Goal: Task Accomplishment & Management: Use online tool/utility

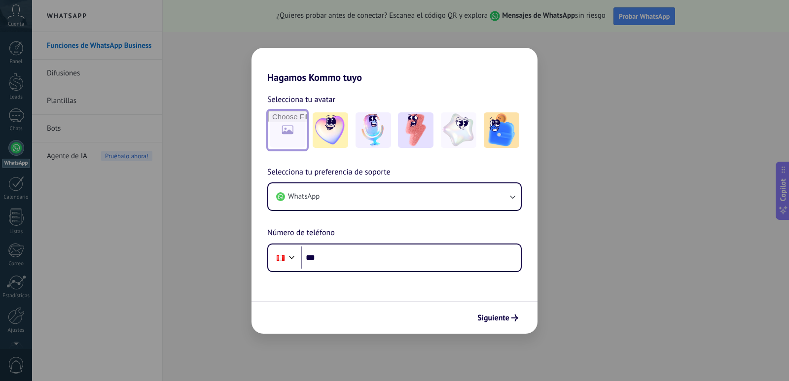
click at [294, 134] on input "file" at bounding box center [287, 130] width 38 height 38
type input "**********"
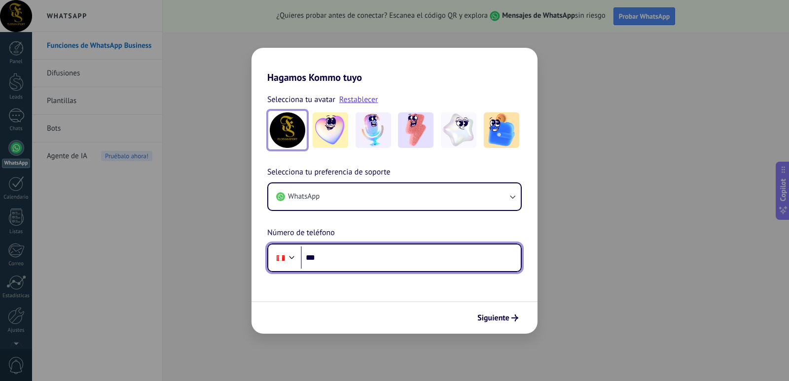
click at [342, 257] on input "***" at bounding box center [411, 258] width 220 height 23
type input "**********"
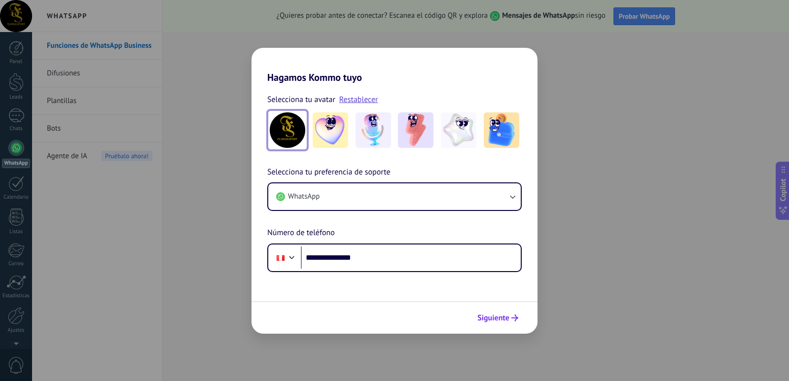
click at [508, 312] on button "Siguiente" at bounding box center [498, 318] width 50 height 17
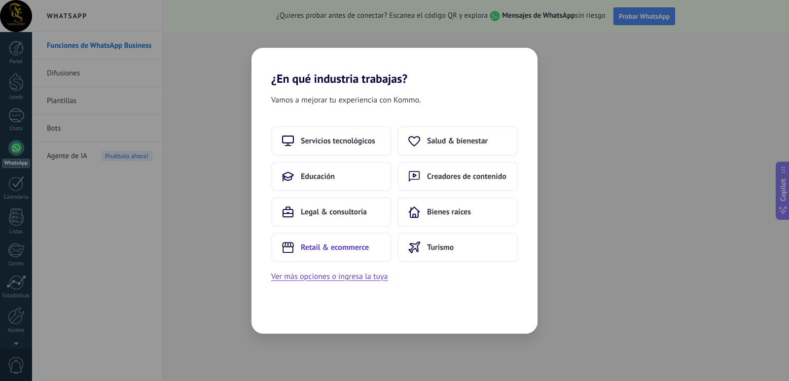
click at [360, 246] on span "Retail & ecommerce" at bounding box center [335, 248] width 68 height 10
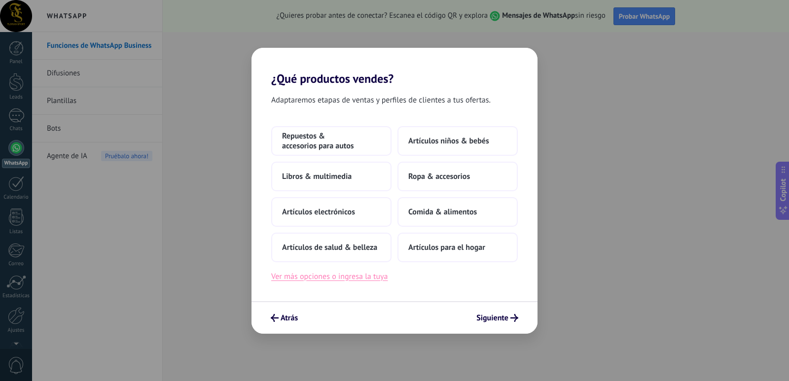
click at [377, 274] on button "Ver más opciones o ingresa la tuya" at bounding box center [329, 276] width 116 height 13
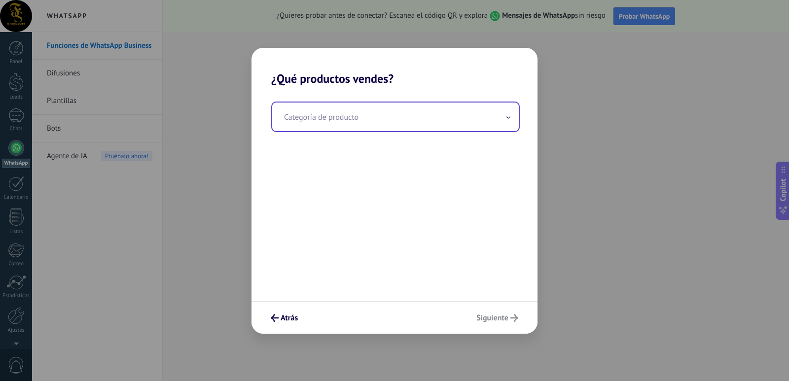
click at [362, 124] on input "text" at bounding box center [395, 117] width 247 height 29
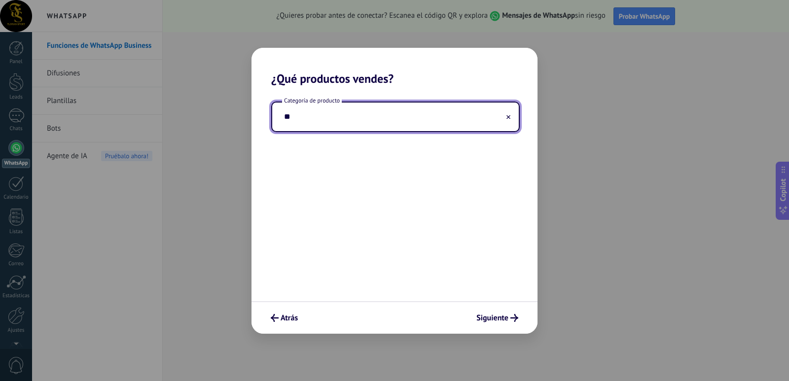
type input "*"
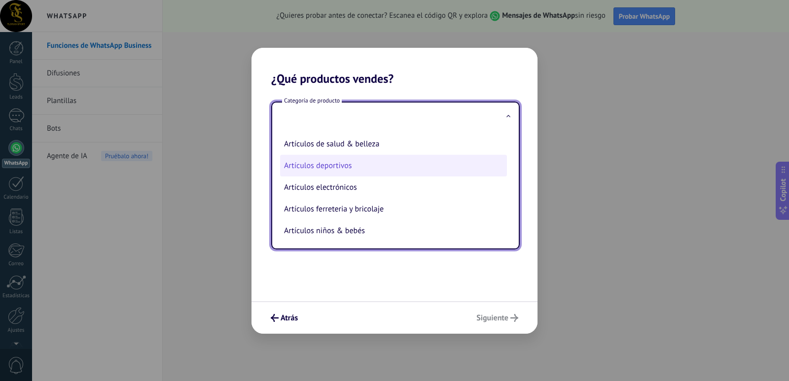
click at [360, 165] on li "Artículos deportivos" at bounding box center [393, 166] width 227 height 22
type input "**********"
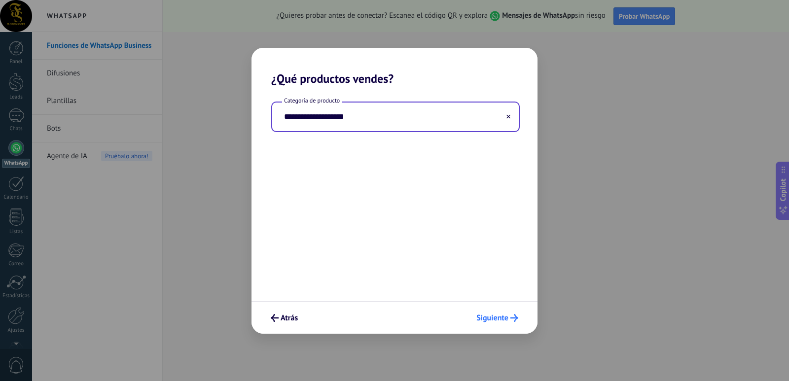
click at [489, 315] on span "Siguiente" at bounding box center [492, 318] width 32 height 7
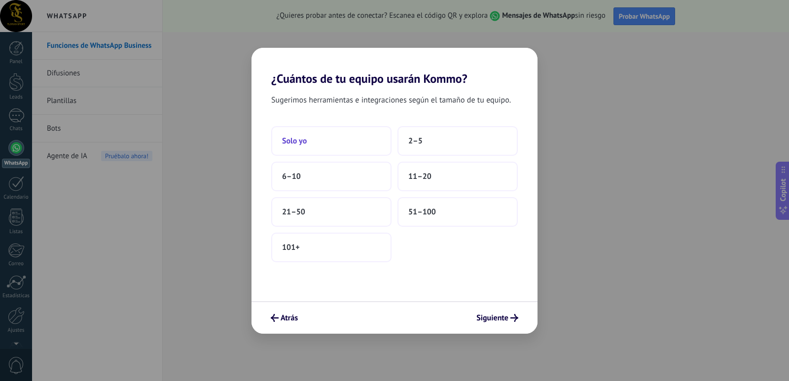
click at [314, 143] on button "Solo yo" at bounding box center [331, 141] width 120 height 30
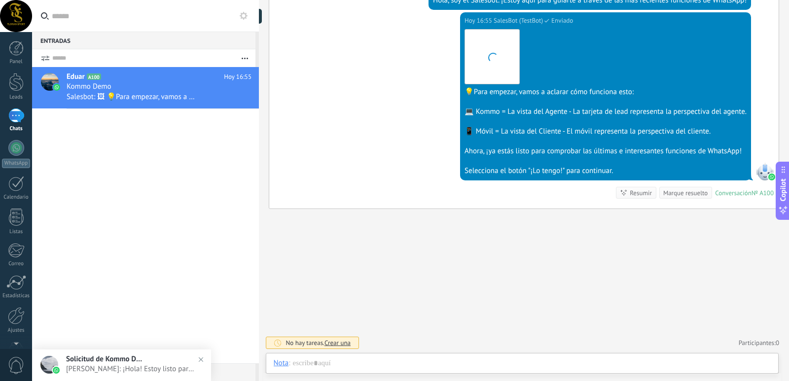
scroll to position [15, 0]
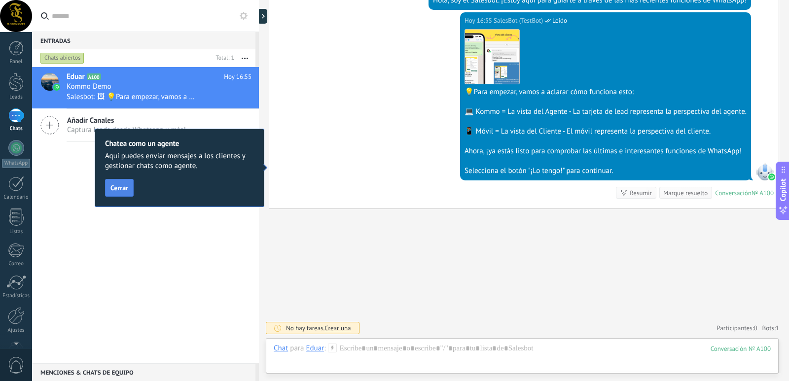
click at [126, 191] on span "Cerrar" at bounding box center [119, 187] width 18 height 7
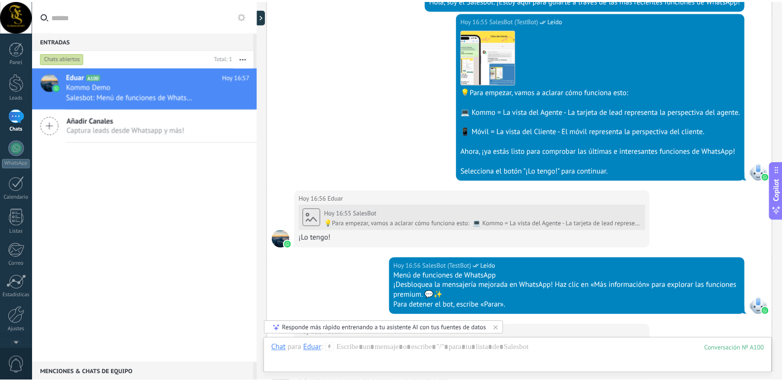
scroll to position [747, 0]
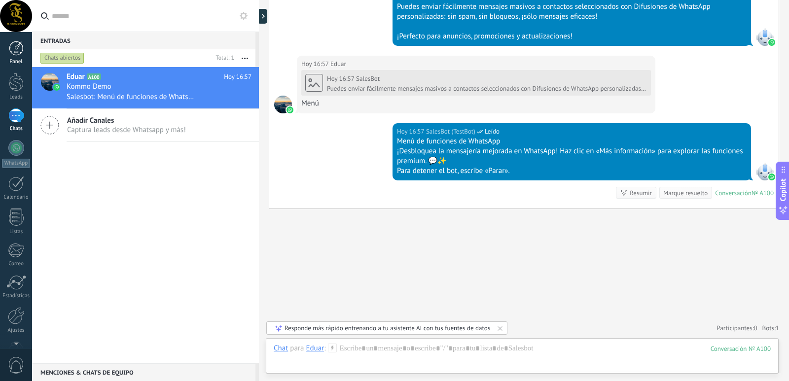
click at [16, 44] on div at bounding box center [16, 48] width 15 height 15
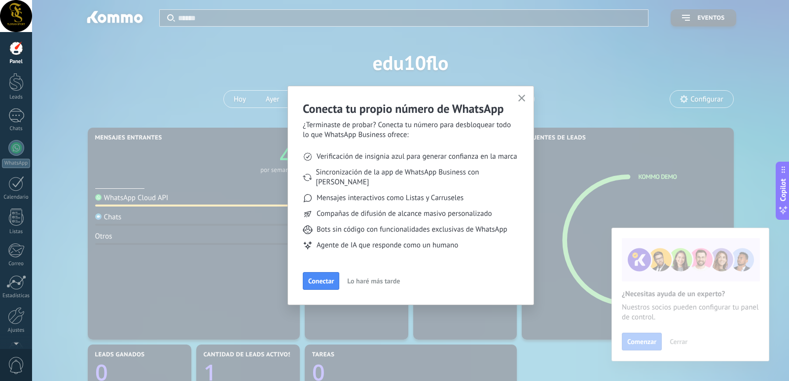
click at [529, 96] on div "Conecta tu propio número de WhatsApp ¿Terminaste de probar? Conecta tu número p…" at bounding box center [410, 195] width 247 height 219
click at [529, 97] on div "Conecta tu propio número de WhatsApp ¿Terminaste de probar? Conecta tu número p…" at bounding box center [410, 195] width 247 height 219
click at [525, 98] on button "button" at bounding box center [522, 98] width 12 height 13
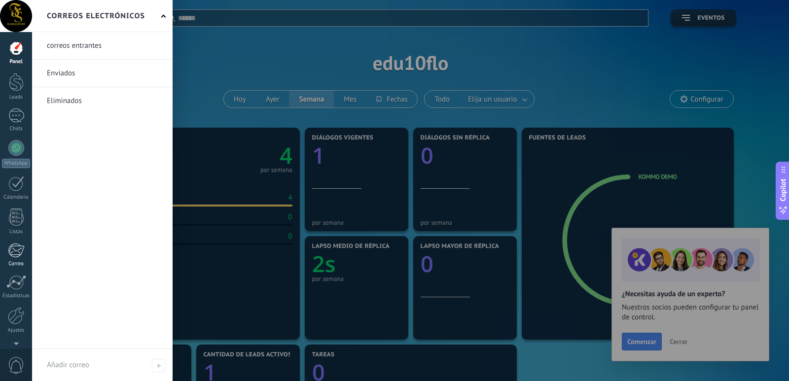
click at [20, 249] on div at bounding box center [16, 250] width 16 height 15
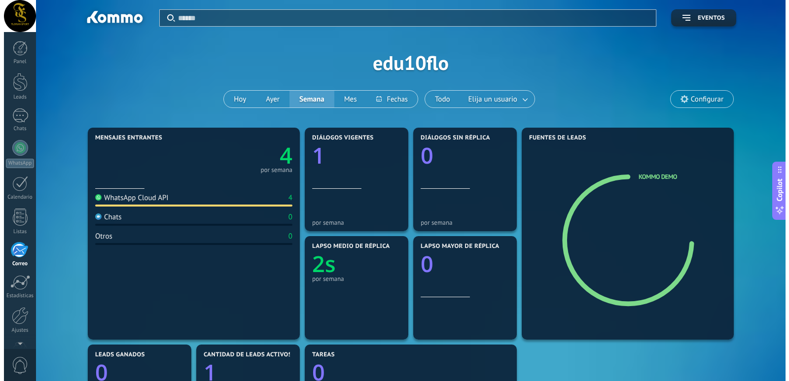
scroll to position [29, 0]
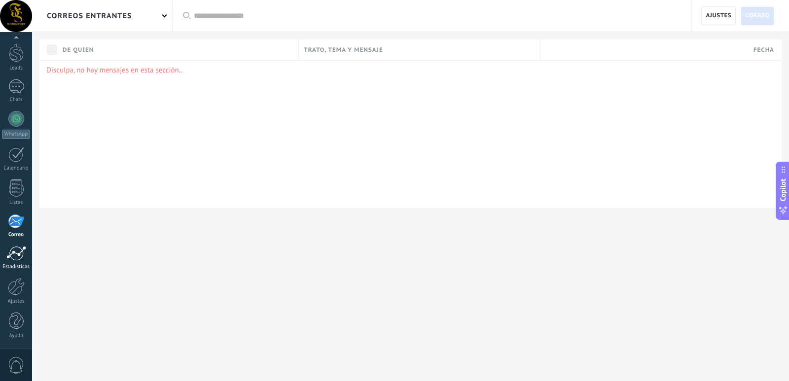
click at [20, 251] on div at bounding box center [16, 253] width 20 height 15
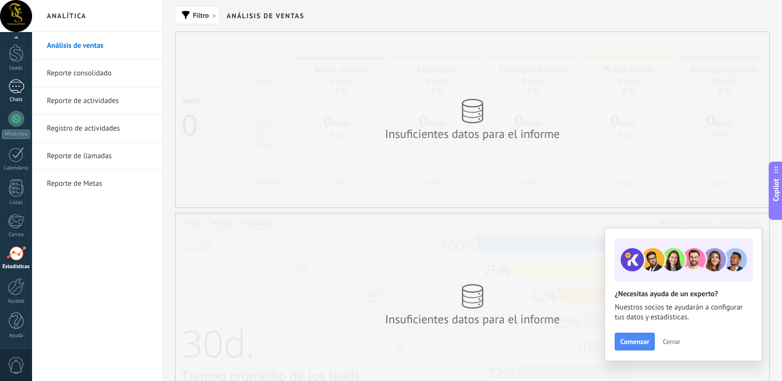
click at [17, 100] on div "Chats" at bounding box center [16, 100] width 29 height 6
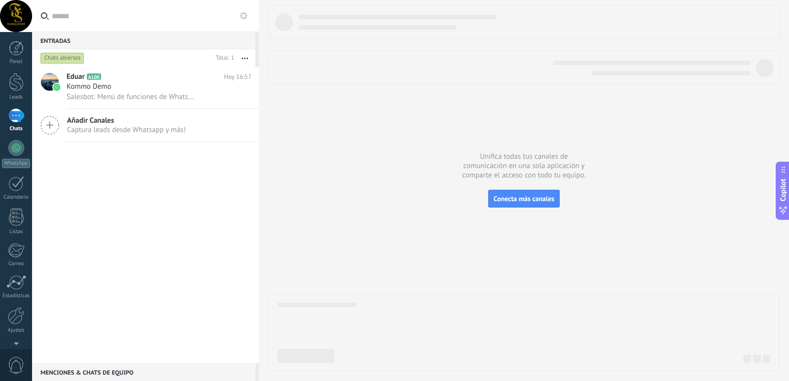
click at [144, 131] on span "Captura leads desde Whatsapp y más!" at bounding box center [126, 129] width 119 height 9
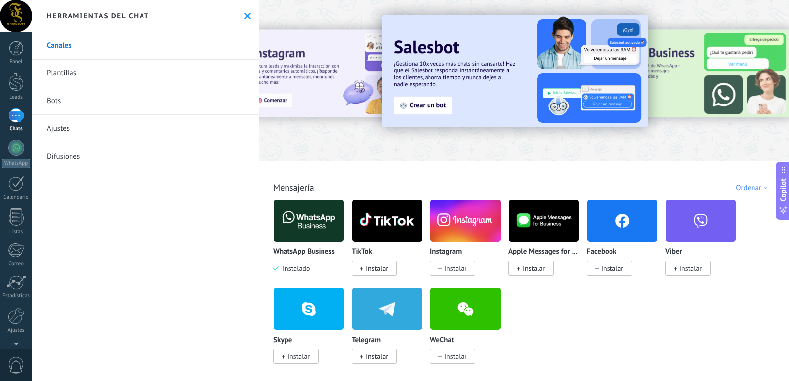
click at [417, 219] on img at bounding box center [387, 221] width 70 height 48
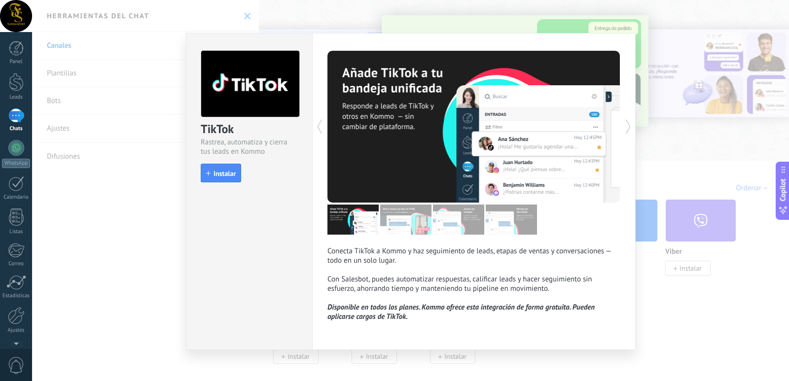
click at [296, 225] on div "TikTok Rastrea, automatiza y cierra tus leads en Kommo install Instalar" at bounding box center [249, 191] width 126 height 317
click at [236, 174] on button "Instalar" at bounding box center [221, 173] width 40 height 19
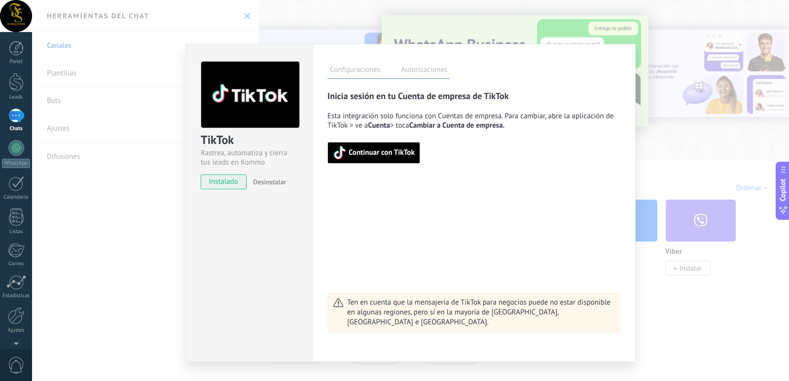
click at [416, 216] on div "Inicia sesión en tu Cuenta de empresa de TikTok Esta integración solo funciona …" at bounding box center [473, 211] width 293 height 243
click at [678, 52] on div "TikTok Rastrea, automatiza y cierra tus leads en Kommo instalado Desinstalar Co…" at bounding box center [410, 190] width 757 height 381
